Goal: Information Seeking & Learning: Learn about a topic

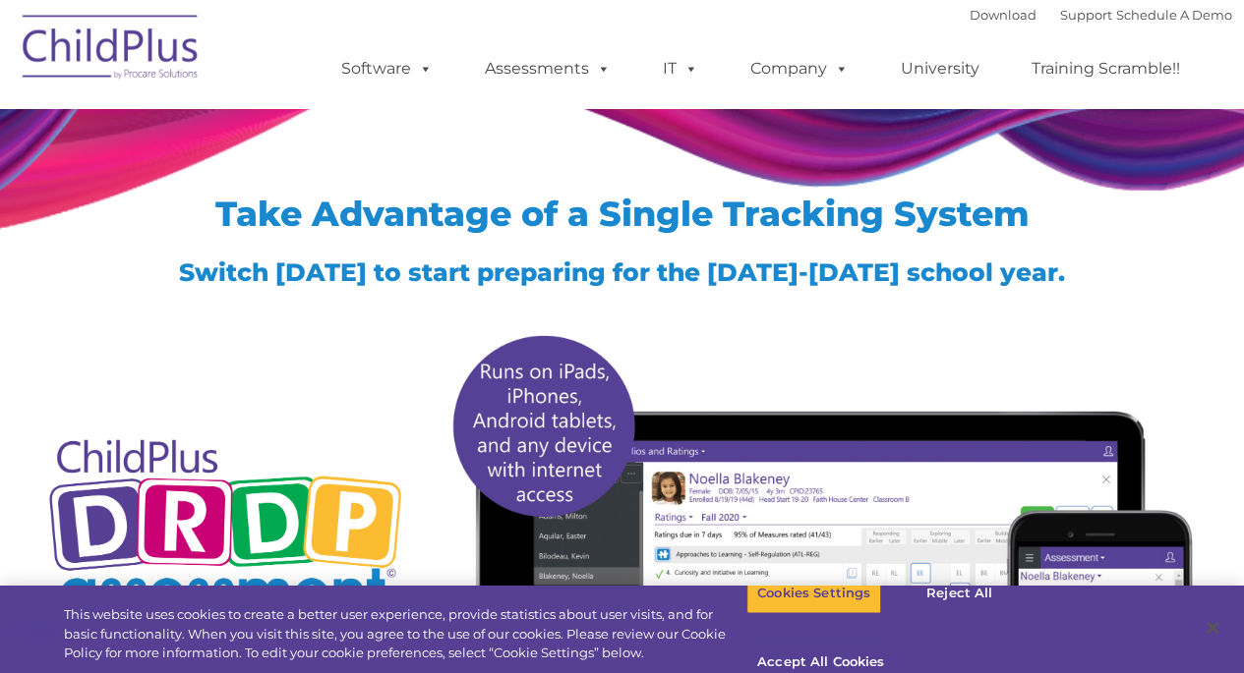
click at [141, 41] on img at bounding box center [111, 50] width 197 height 98
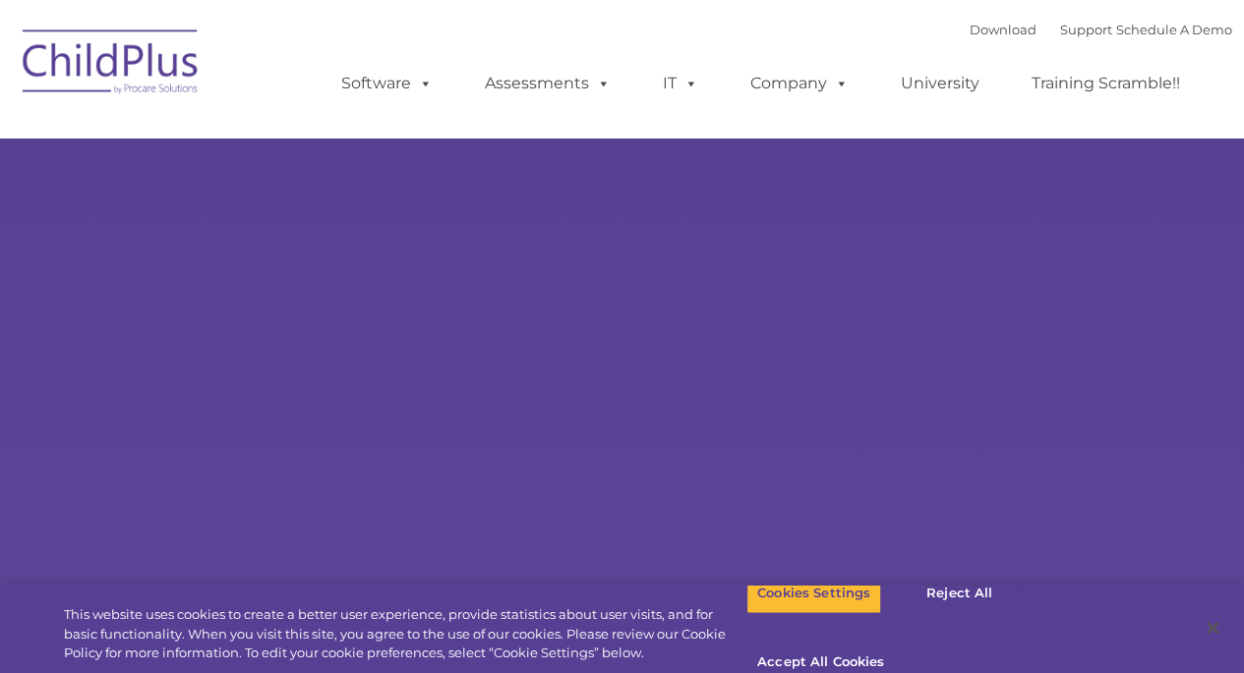
type input ""
select select "MEDIUM"
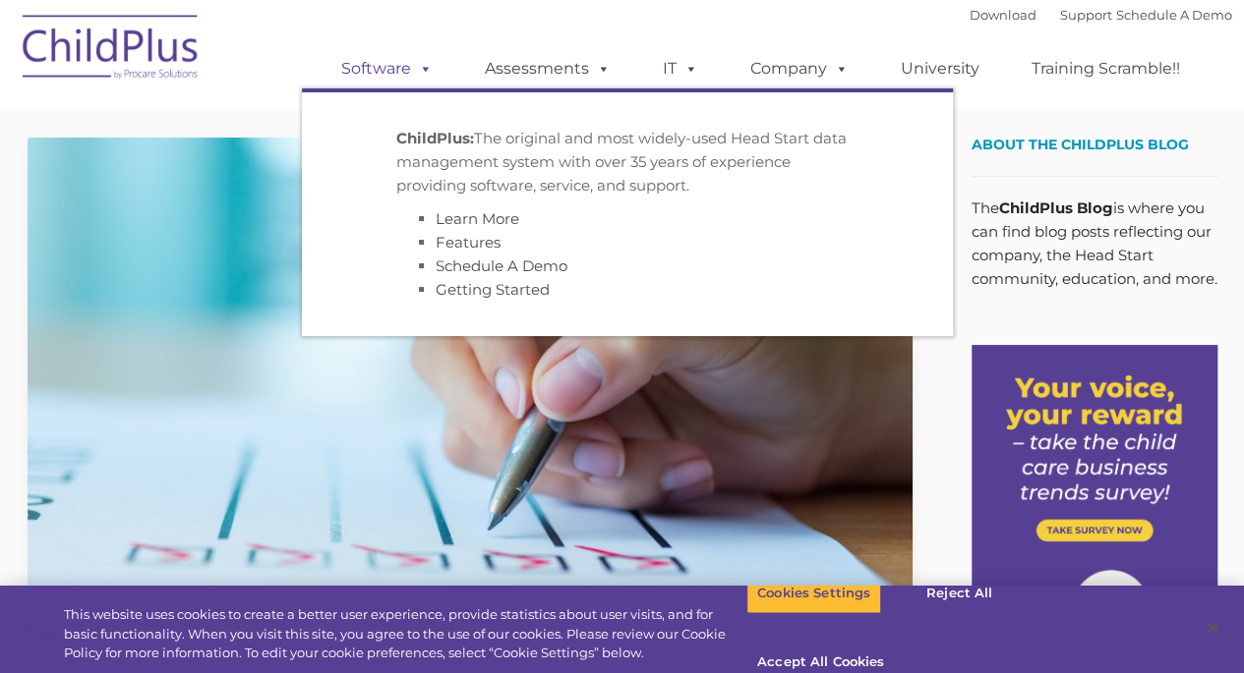
click at [364, 72] on link "Software" at bounding box center [386, 68] width 131 height 39
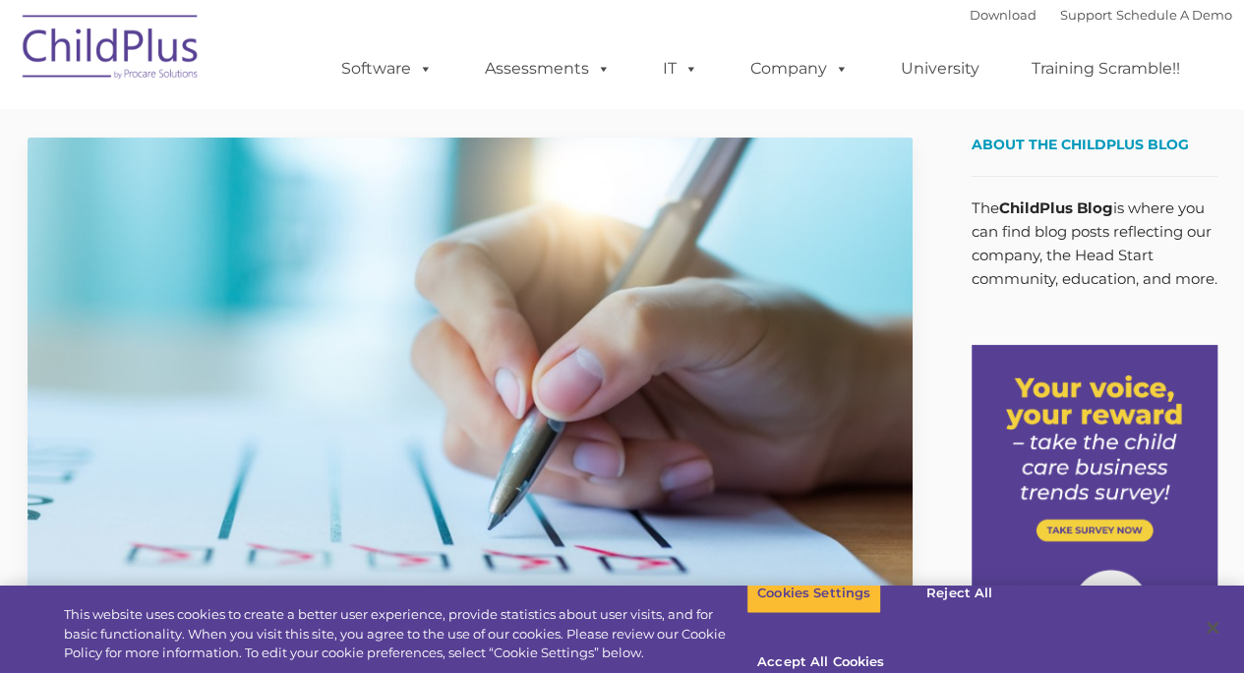
click at [778, 339] on img at bounding box center [470, 386] width 885 height 497
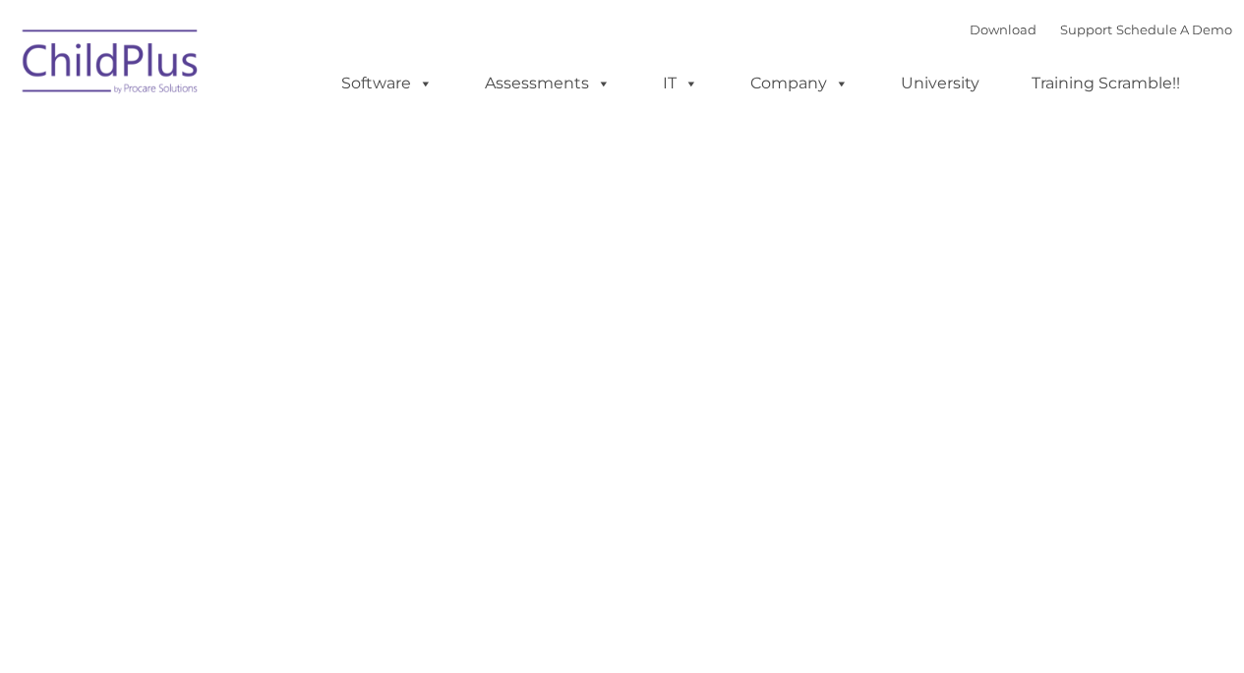
type input ""
